Goal: Task Accomplishment & Management: Manage account settings

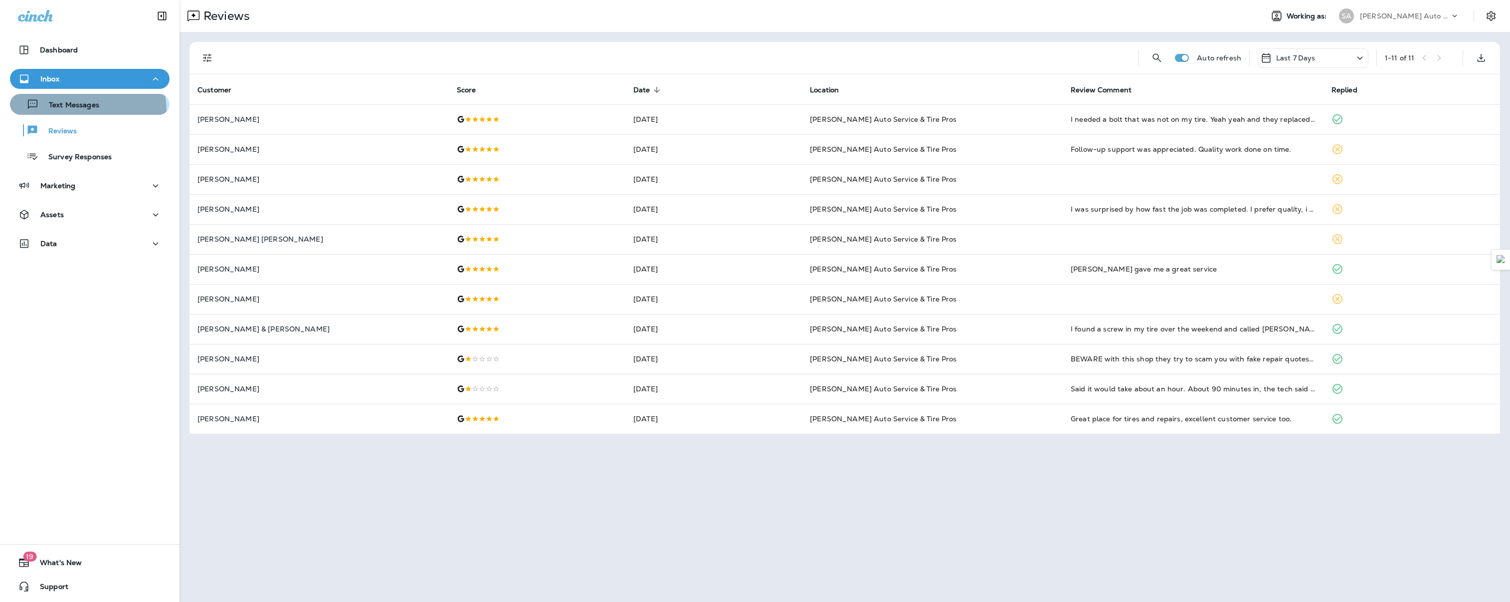
click at [64, 112] on button "Text Messages" at bounding box center [90, 104] width 160 height 21
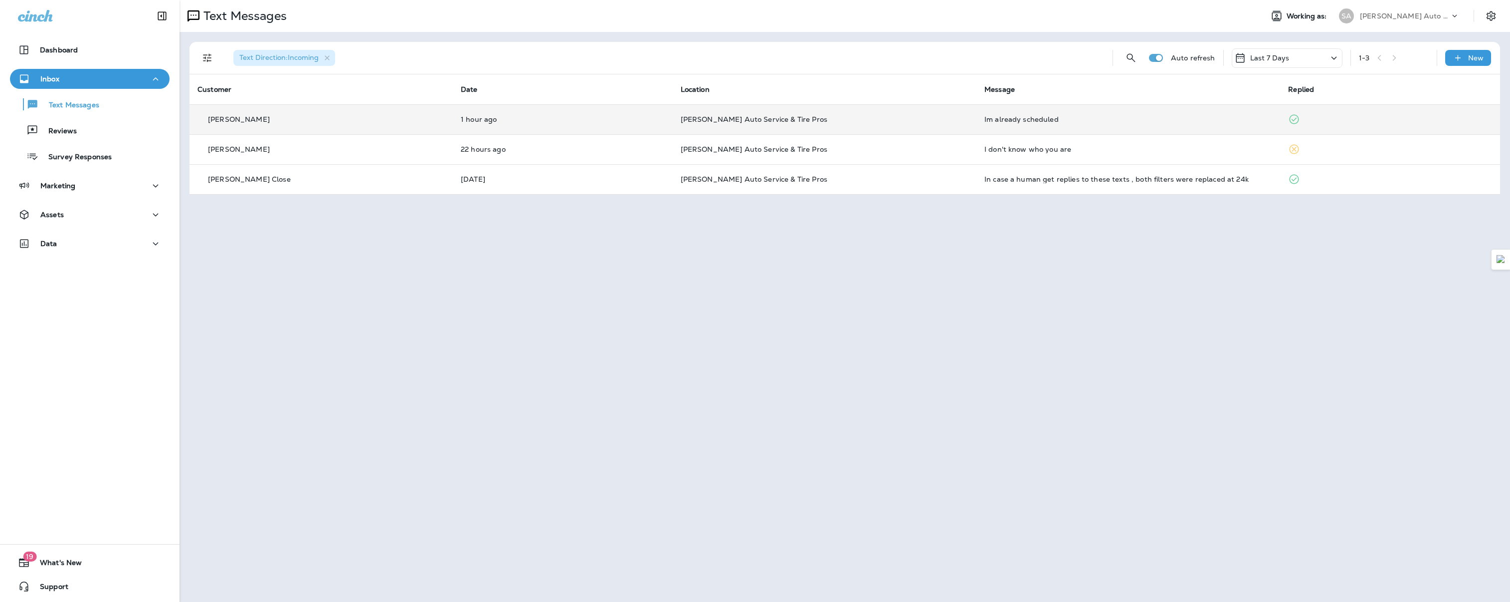
click at [256, 121] on p "[PERSON_NAME]" at bounding box center [239, 119] width 62 height 8
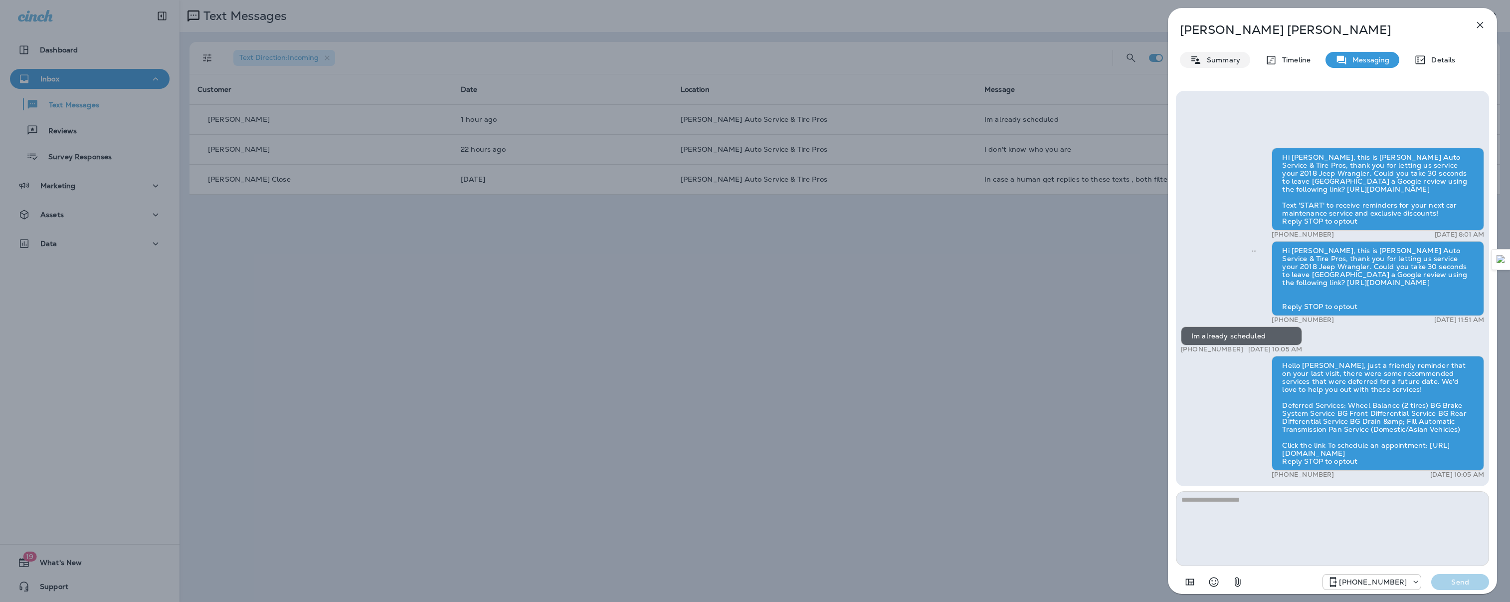
click at [1221, 59] on p "Summary" at bounding box center [1221, 60] width 38 height 8
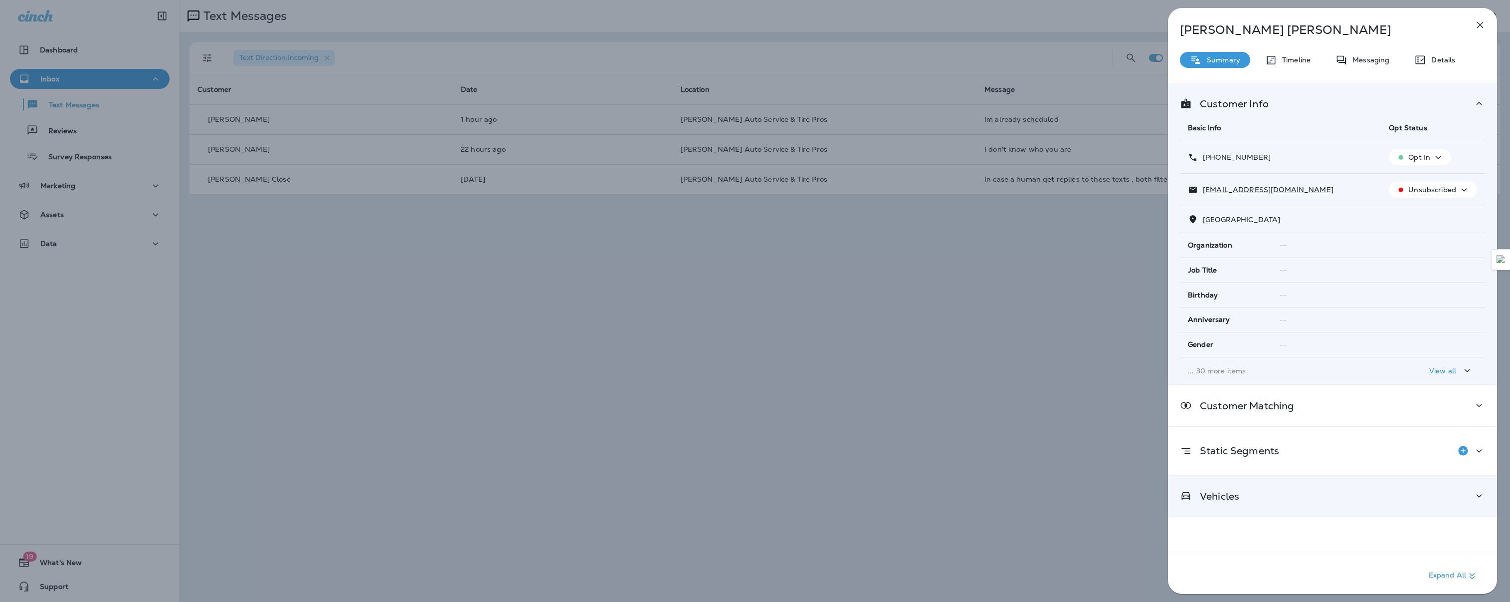
click at [1311, 503] on div "Vehicles" at bounding box center [1332, 495] width 329 height 40
click at [1311, 503] on div "Vehicles Vehicle VIN License Plate 2018 Jeep Wrangler Oil Change Due Date: [DAT…" at bounding box center [1332, 537] width 329 height 124
click at [1437, 66] on div "Details" at bounding box center [1435, 60] width 61 height 16
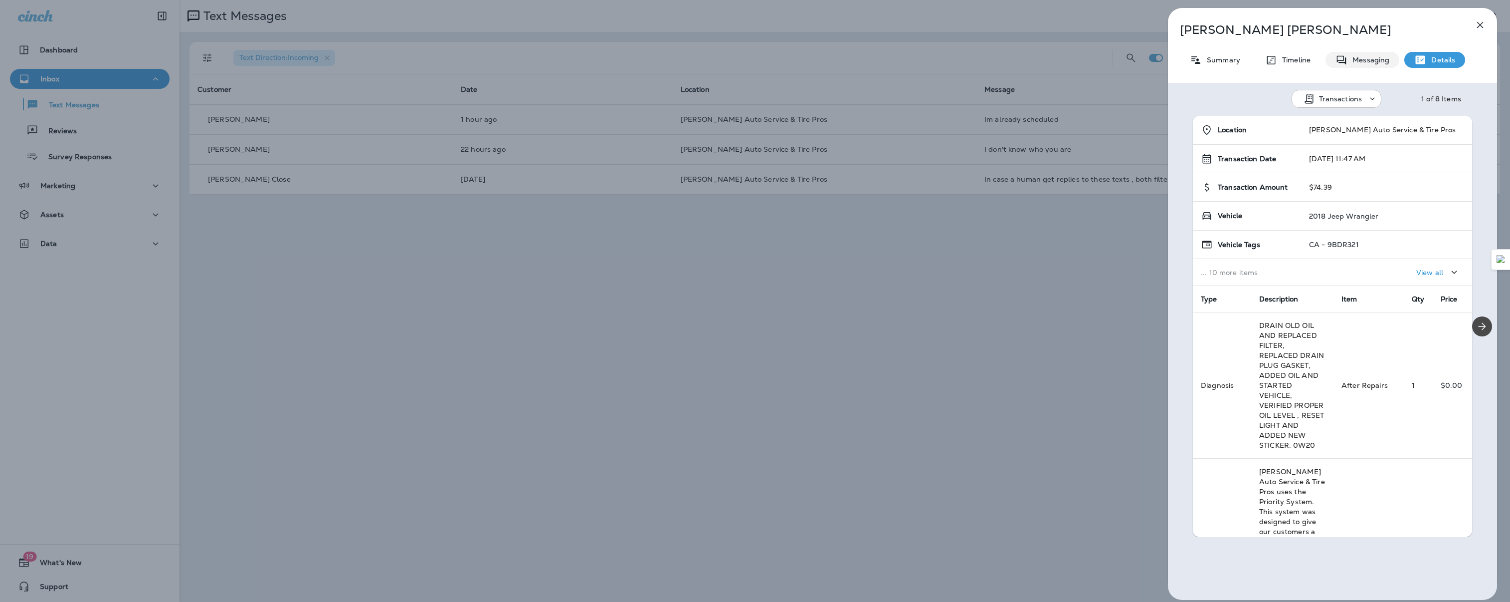
click at [1372, 59] on p "Messaging" at bounding box center [1369, 60] width 42 height 8
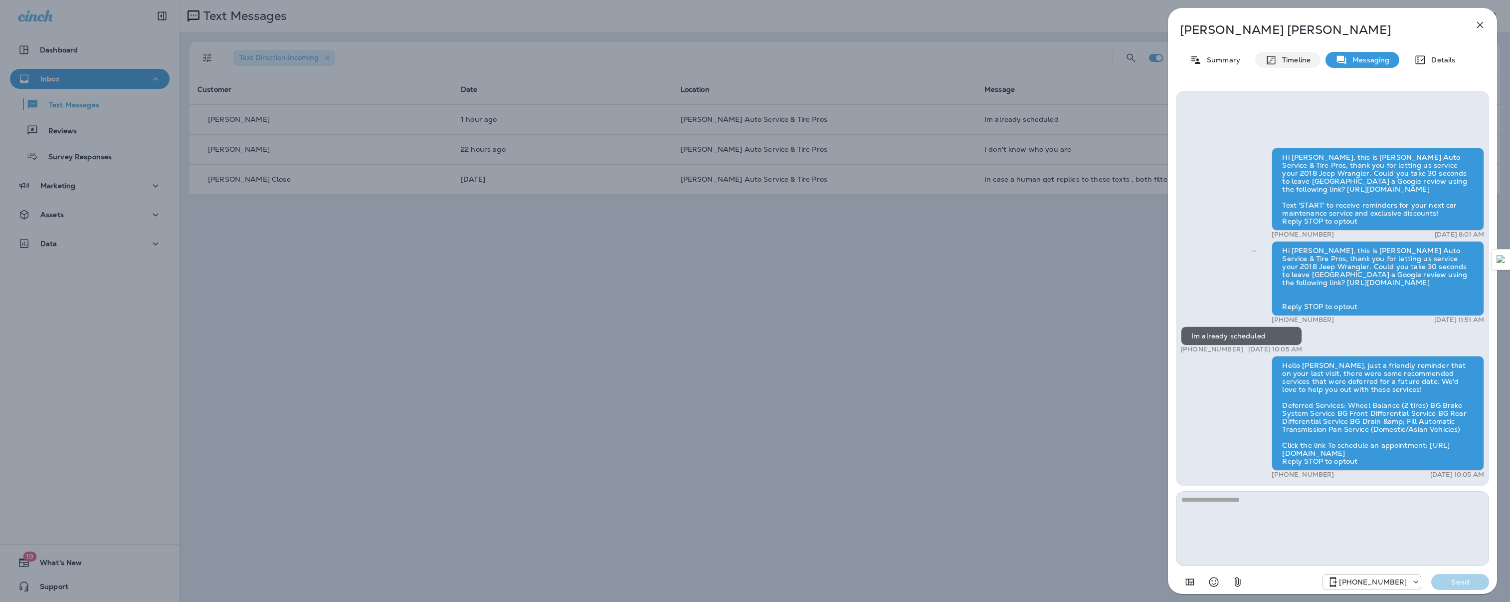
click at [1296, 56] on p "Timeline" at bounding box center [1293, 60] width 33 height 8
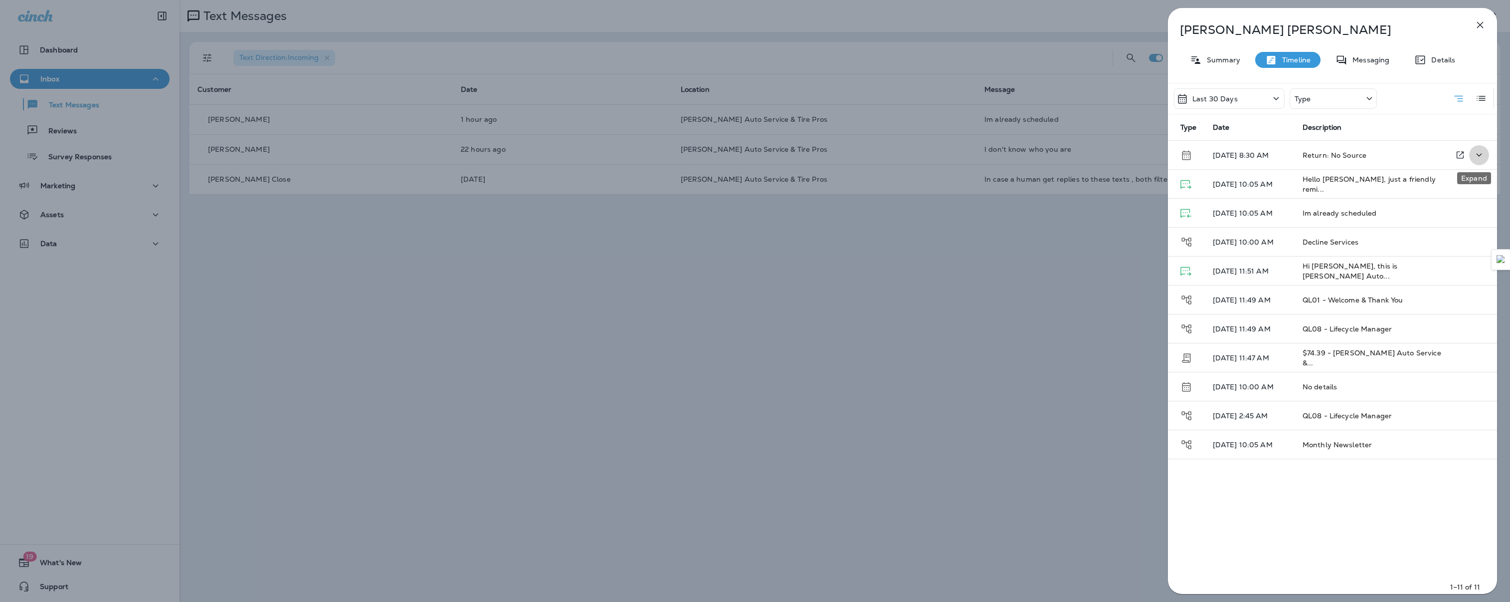
click at [1479, 154] on icon "Expand" at bounding box center [1479, 155] width 12 height 12
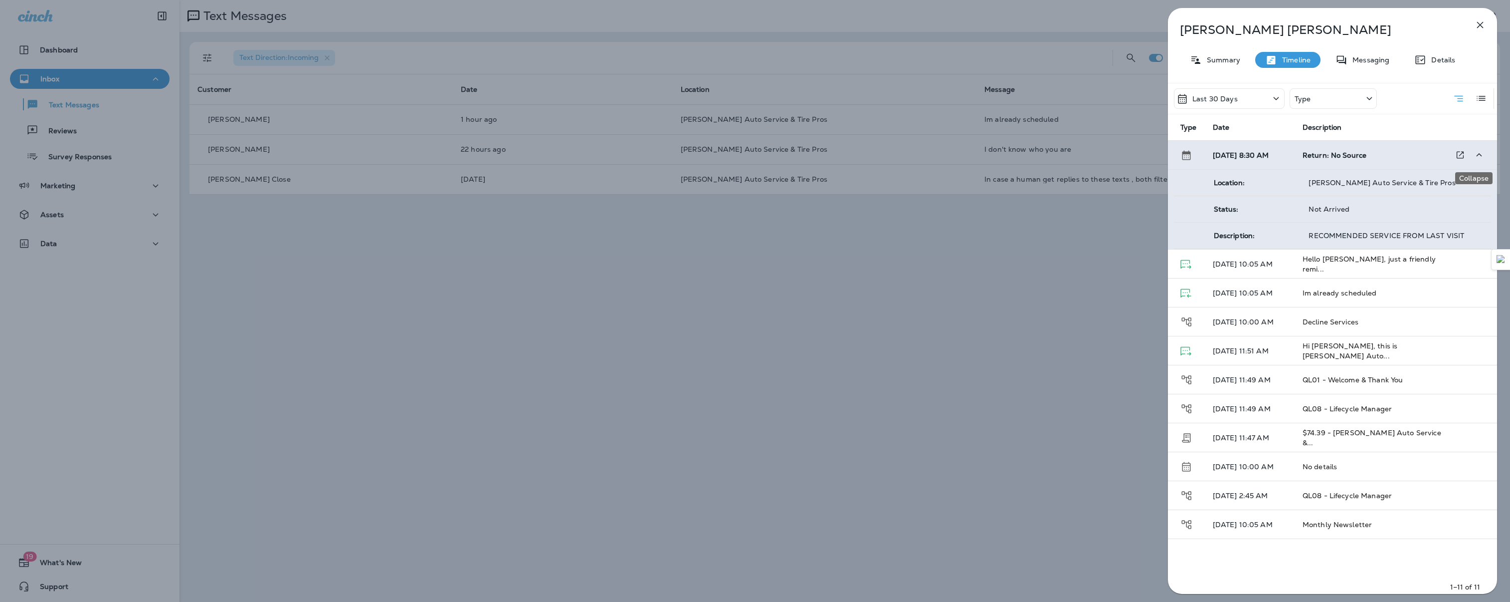
click at [1479, 154] on icon "Collapse" at bounding box center [1479, 155] width 12 height 12
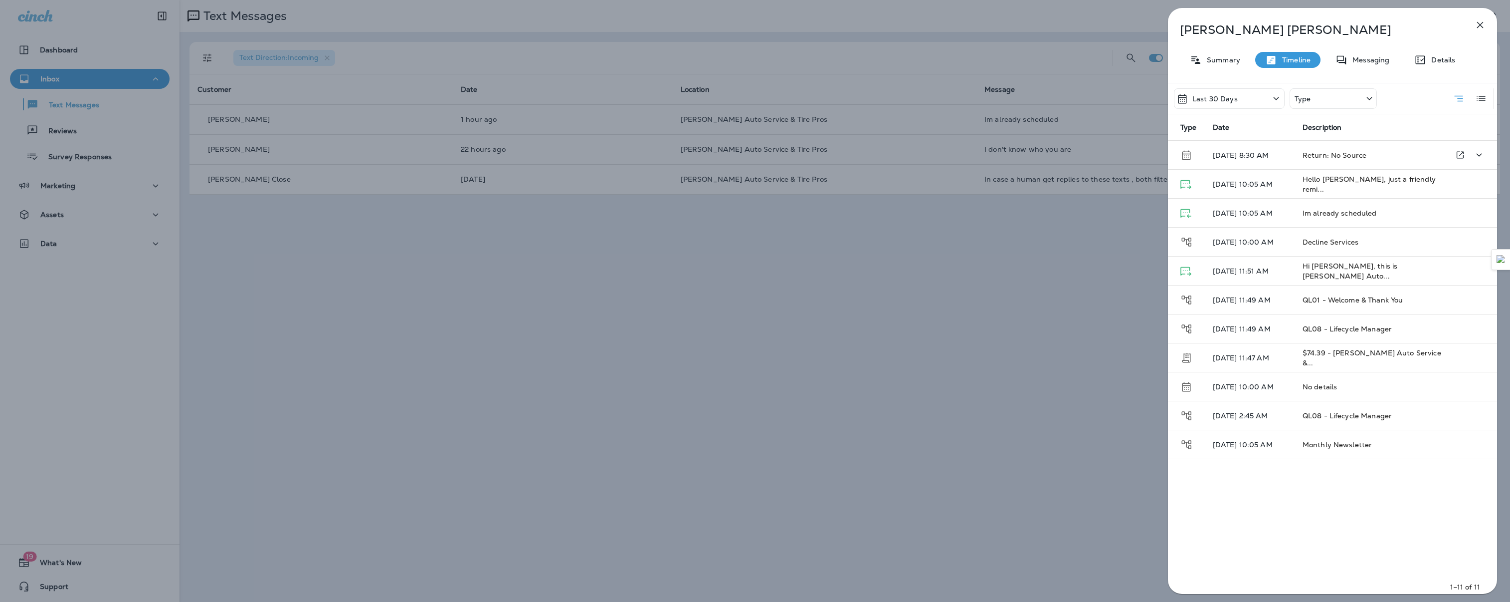
click at [1479, 24] on icon "button" at bounding box center [1480, 25] width 6 height 6
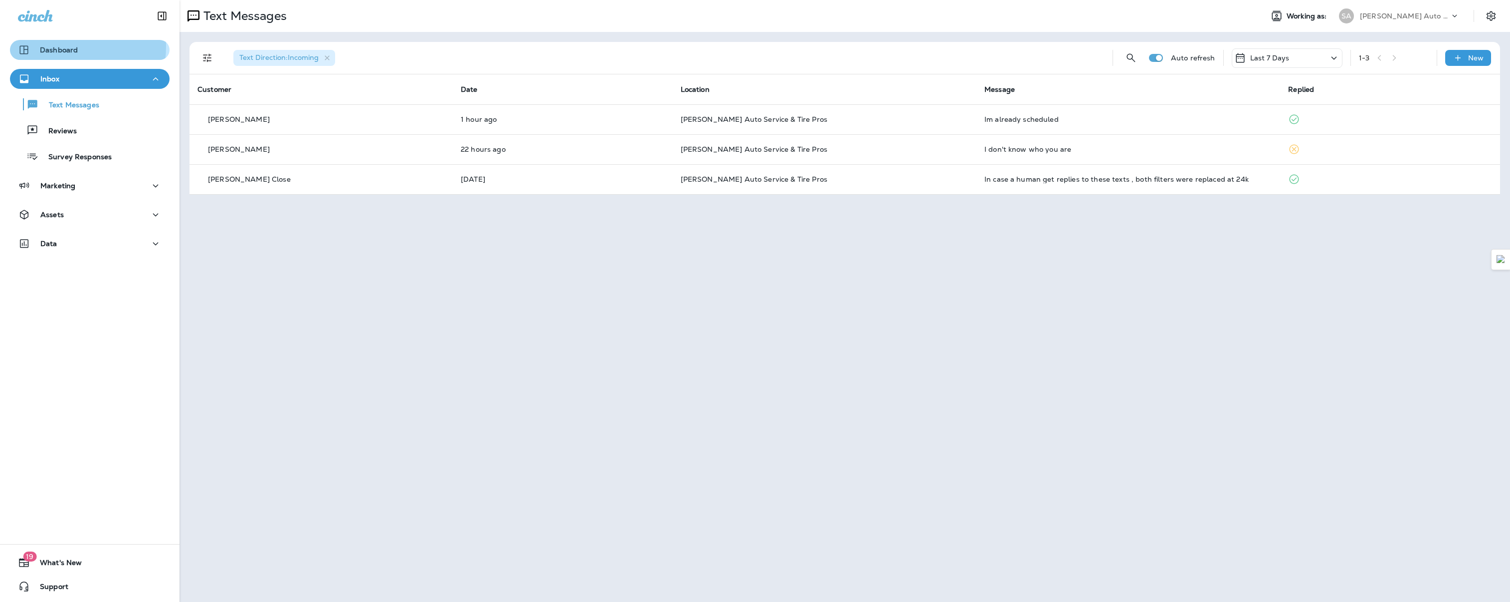
click at [47, 46] on p "Dashboard" at bounding box center [59, 50] width 38 height 8
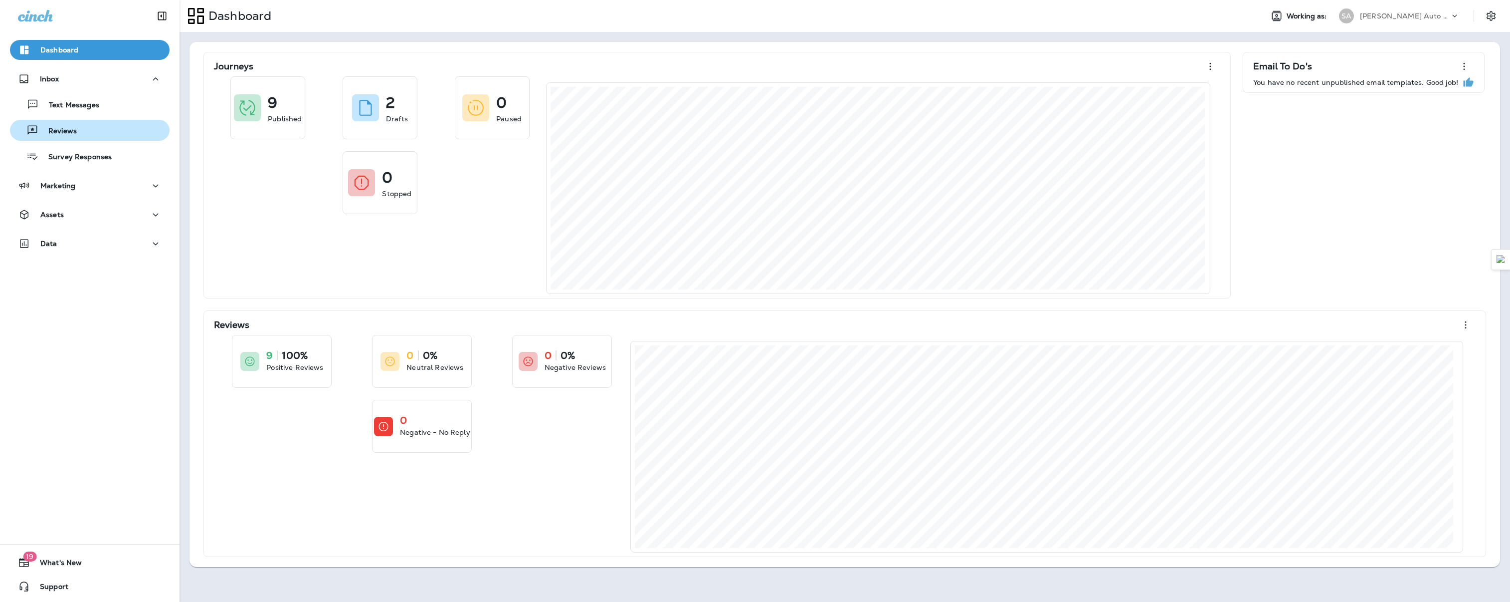
click at [68, 139] on button "Reviews" at bounding box center [90, 130] width 160 height 21
